Goal: Communication & Community: Participate in discussion

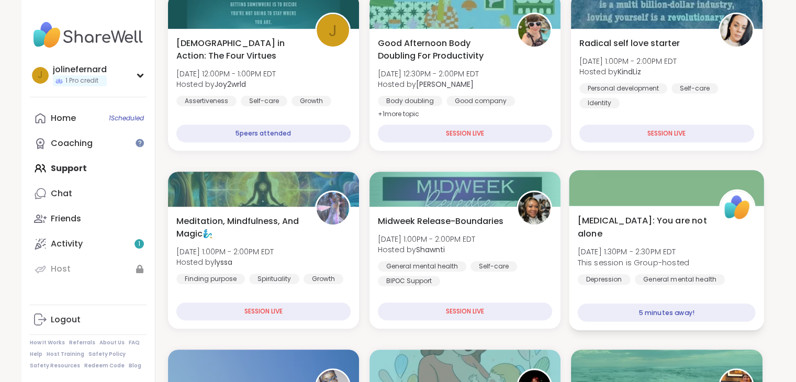
click at [628, 219] on span "[MEDICAL_DATA]: You are not alone" at bounding box center [643, 227] width 130 height 26
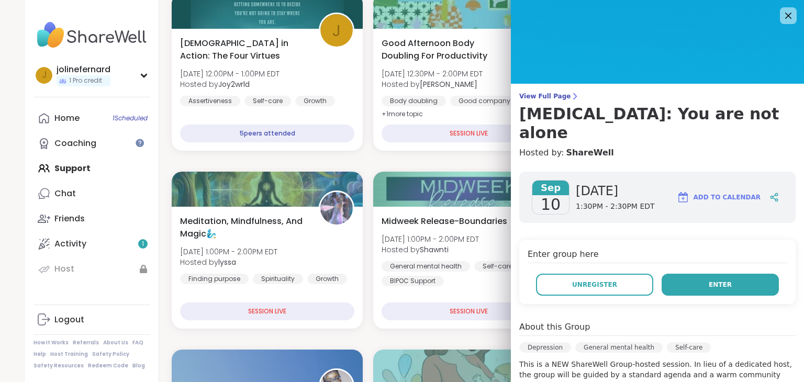
click at [688, 274] on button "Enter" at bounding box center [719, 285] width 117 height 22
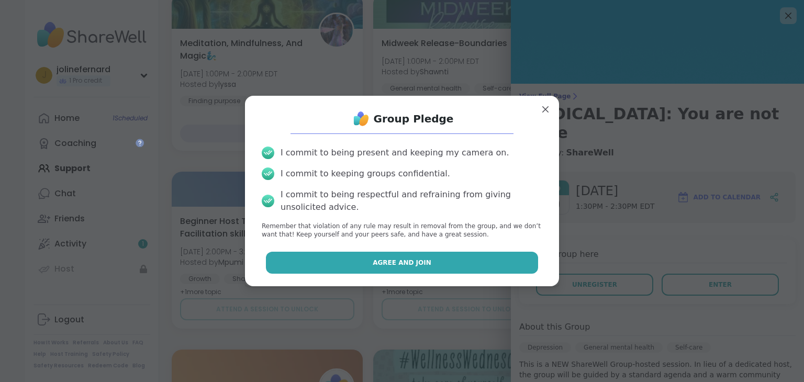
click at [476, 269] on button "Agree and Join" at bounding box center [402, 263] width 273 height 22
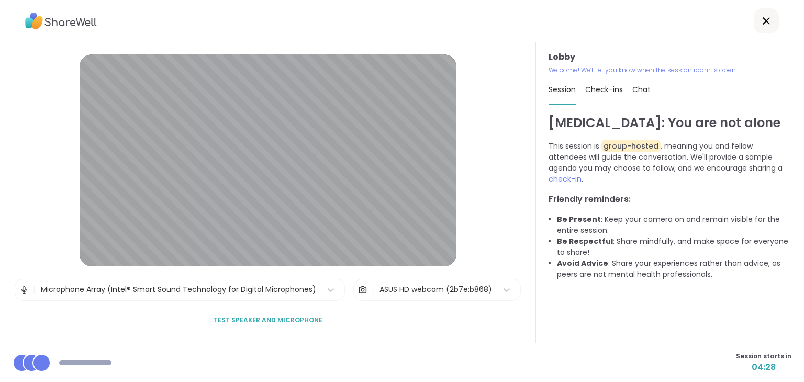
click at [25, 289] on img at bounding box center [23, 289] width 9 height 21
click at [25, 288] on img at bounding box center [23, 289] width 9 height 21
click at [243, 323] on span "Test speaker and microphone" at bounding box center [267, 319] width 109 height 9
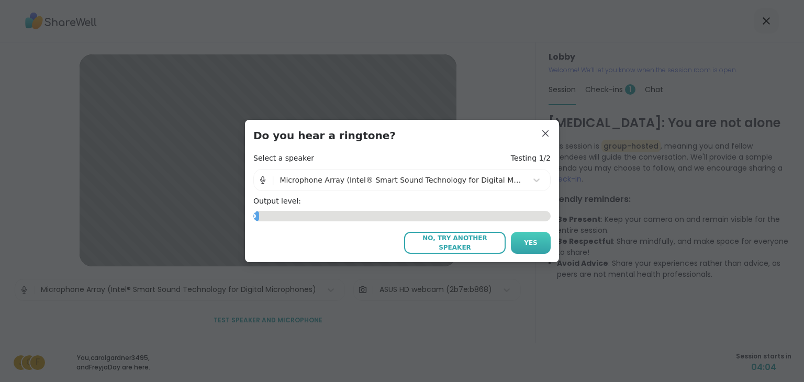
click at [529, 234] on button "Yes" at bounding box center [531, 243] width 40 height 22
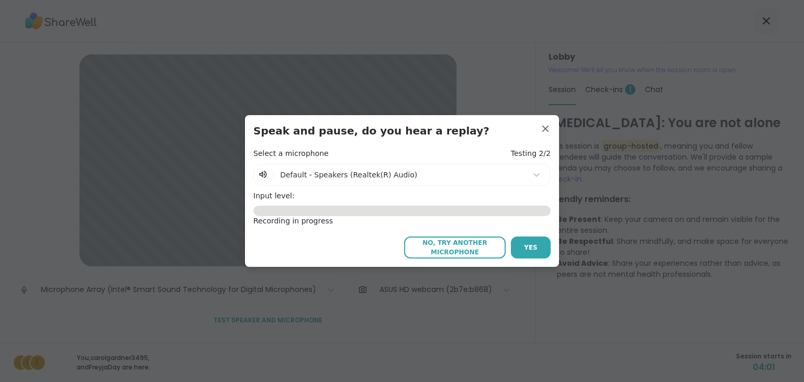
click at [461, 246] on span "No, try another microphone" at bounding box center [454, 247] width 91 height 19
click at [544, 240] on button "Yes" at bounding box center [531, 247] width 40 height 22
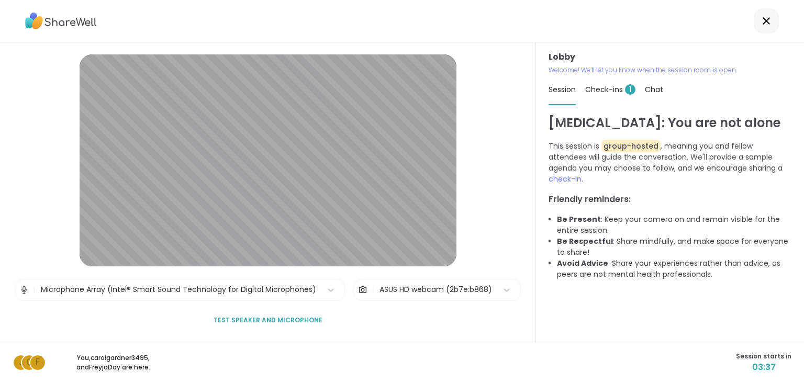
click at [598, 89] on span "Check-ins 1" at bounding box center [610, 89] width 50 height 10
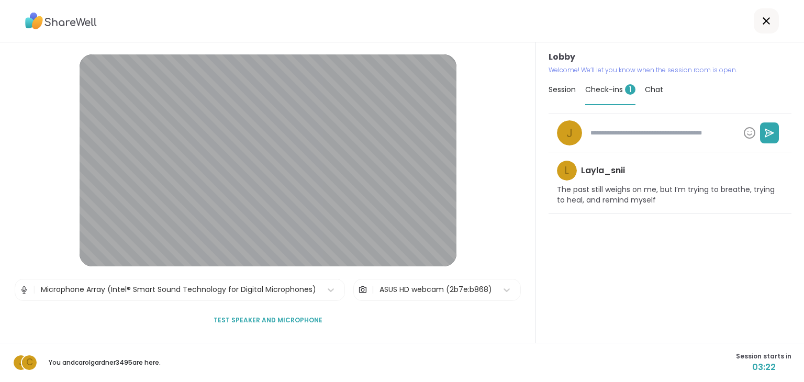
click at [651, 88] on span "Chat" at bounding box center [653, 89] width 18 height 10
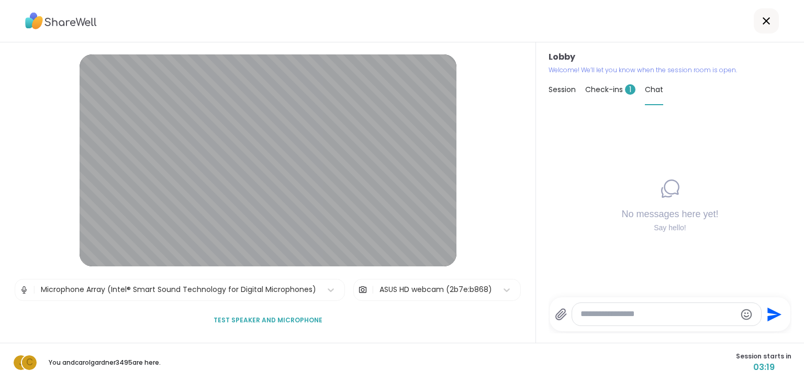
click at [552, 90] on span "Session" at bounding box center [561, 89] width 27 height 10
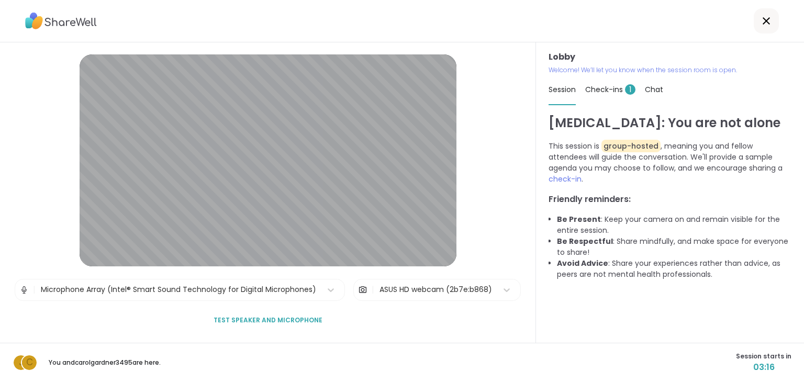
click at [652, 84] on span "Chat" at bounding box center [653, 89] width 18 height 10
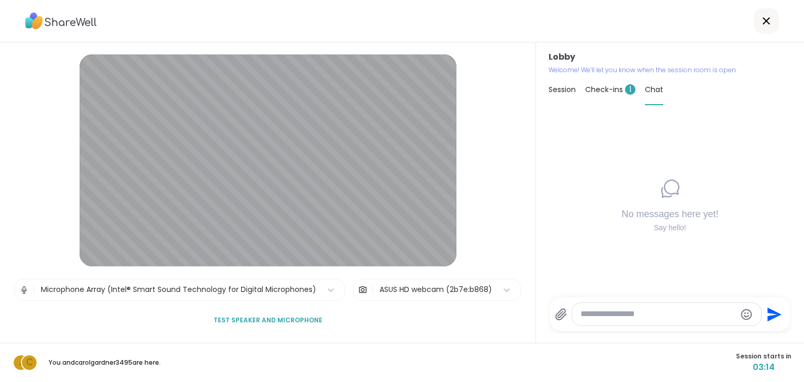
click at [606, 87] on span "Check-ins 1" at bounding box center [610, 89] width 50 height 10
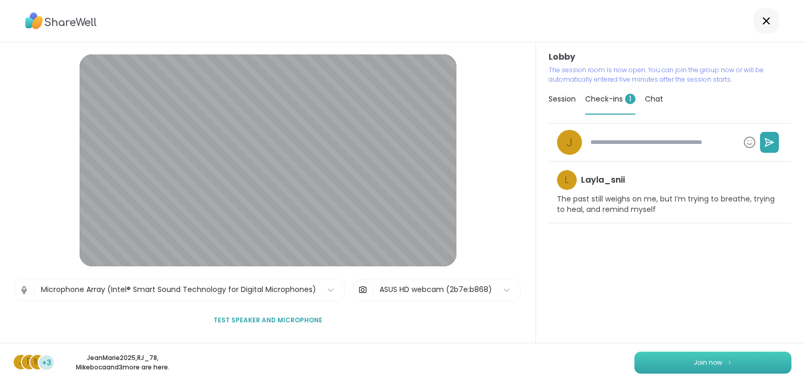
click at [697, 361] on span "Join now" at bounding box center [707, 362] width 29 height 9
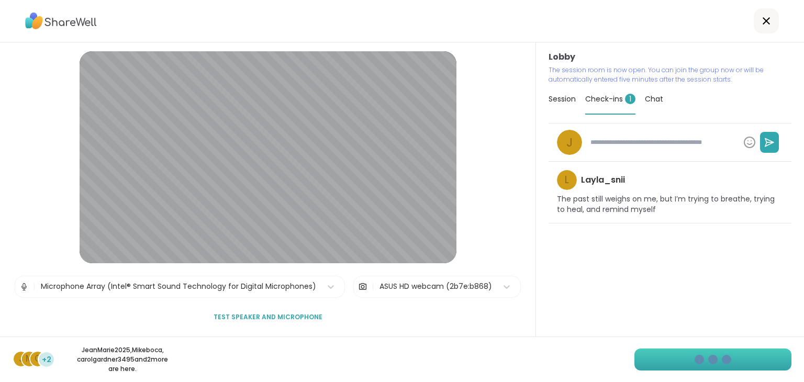
type textarea "*"
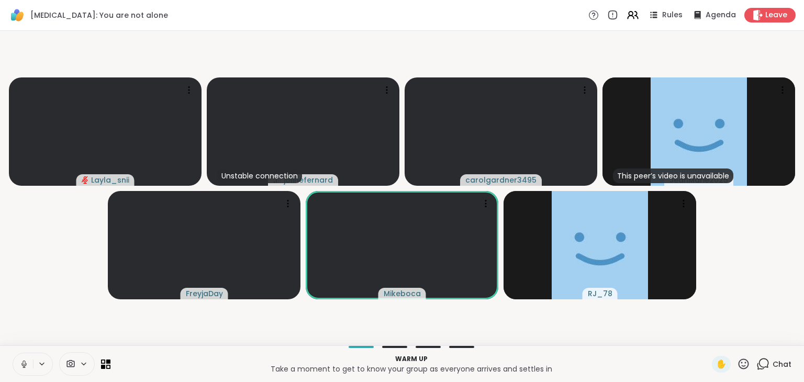
click at [26, 366] on icon at bounding box center [23, 363] width 9 height 9
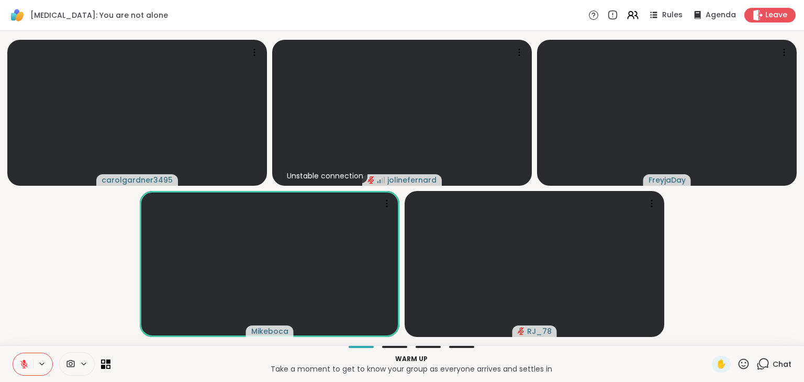
click at [71, 362] on icon at bounding box center [71, 363] width 8 height 7
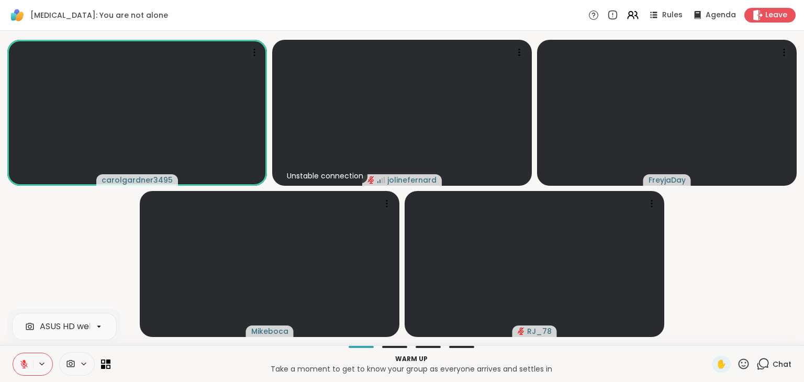
click at [81, 360] on icon at bounding box center [84, 363] width 8 height 9
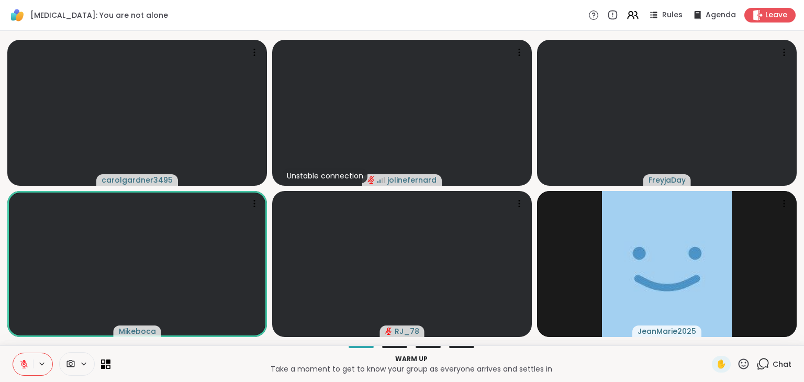
click at [81, 360] on icon at bounding box center [84, 363] width 8 height 9
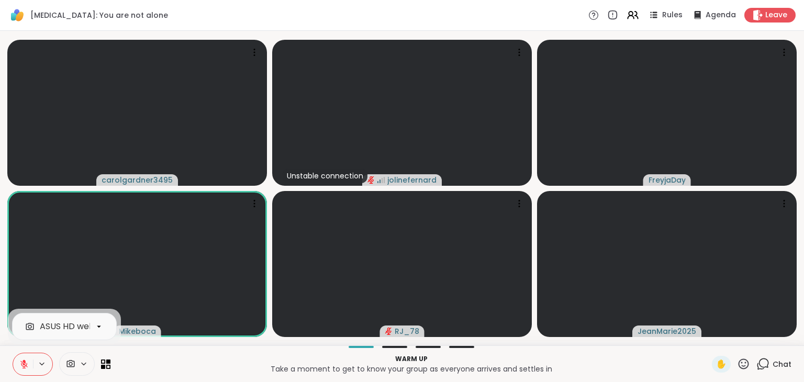
click at [81, 360] on icon at bounding box center [84, 363] width 8 height 9
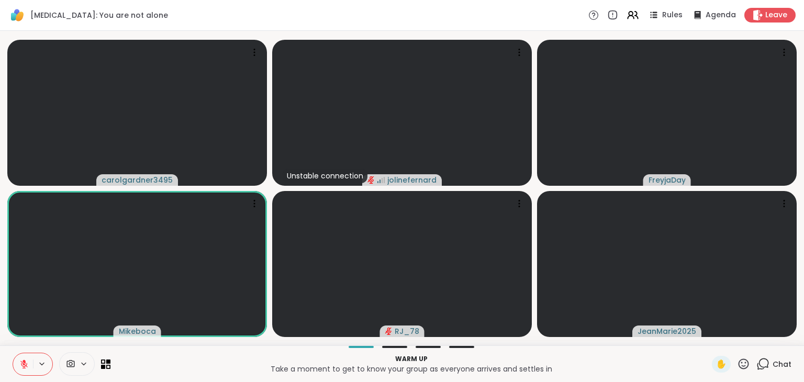
click at [72, 364] on icon at bounding box center [70, 364] width 9 height 10
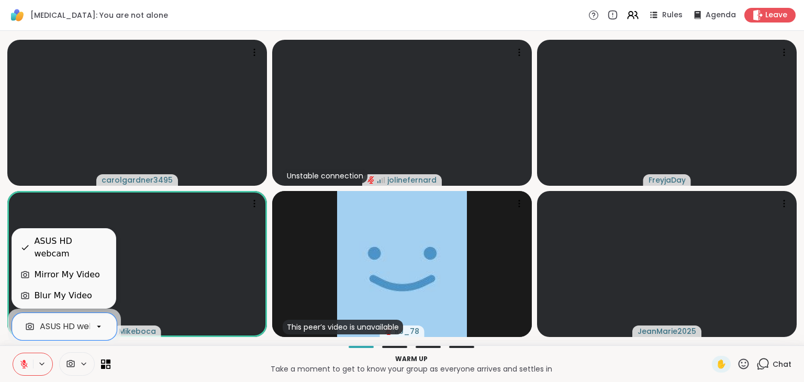
drag, startPoint x: 98, startPoint y: 330, endPoint x: 173, endPoint y: 366, distance: 82.4
click at [173, 366] on p "Take a moment to get to know your group as everyone arrives and settles in" at bounding box center [411, 369] width 589 height 10
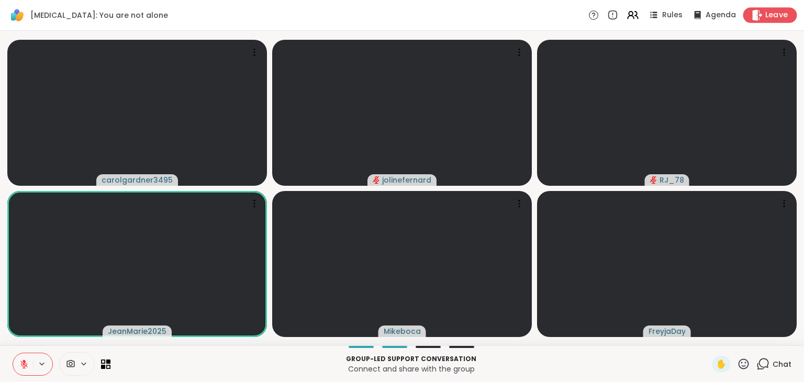
click at [765, 11] on span "Leave" at bounding box center [776, 15] width 23 height 11
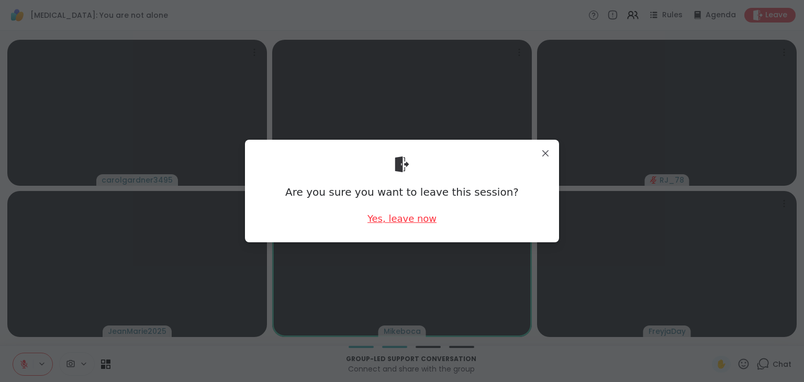
click at [391, 218] on div "Yes, leave now" at bounding box center [401, 218] width 69 height 13
